Goal: Transaction & Acquisition: Purchase product/service

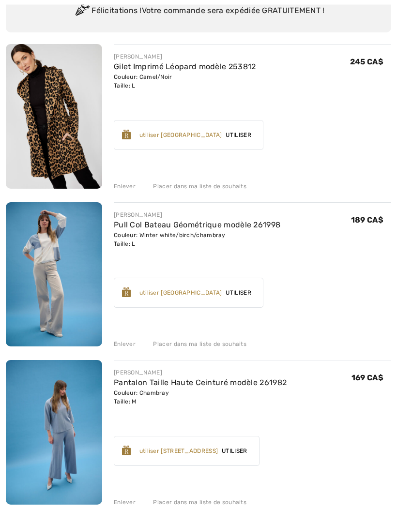
scroll to position [99, 0]
click at [212, 183] on div "Placer dans ma liste de souhaits" at bounding box center [196, 186] width 102 height 9
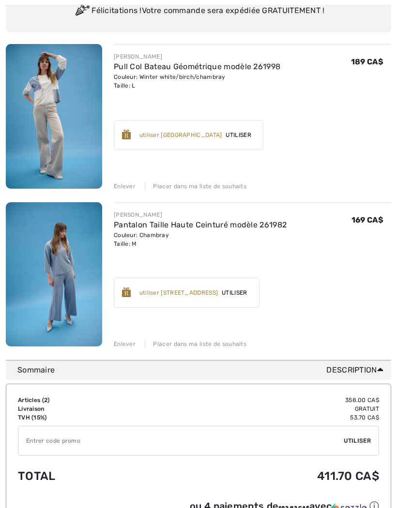
click at [65, 270] on img at bounding box center [54, 274] width 96 height 145
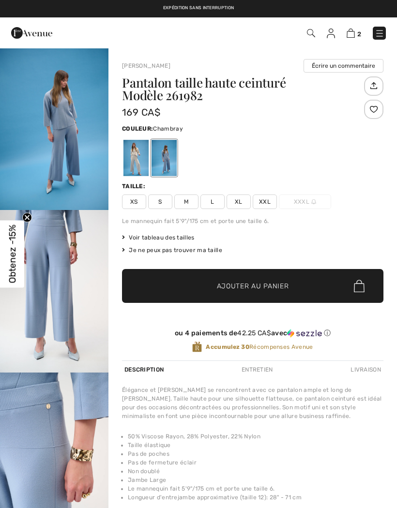
checkbox input "true"
click at [52, 429] on img "3 / 6" at bounding box center [54, 453] width 108 height 163
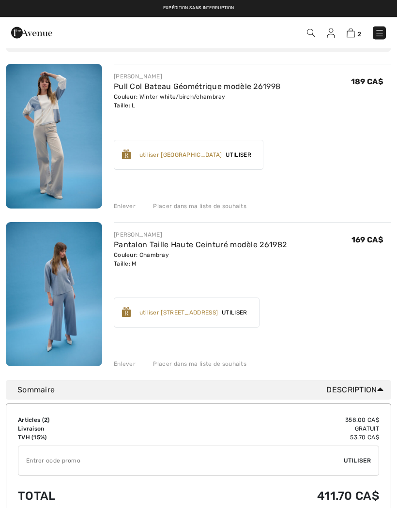
scroll to position [79, 0]
